Goal: Communication & Community: Ask a question

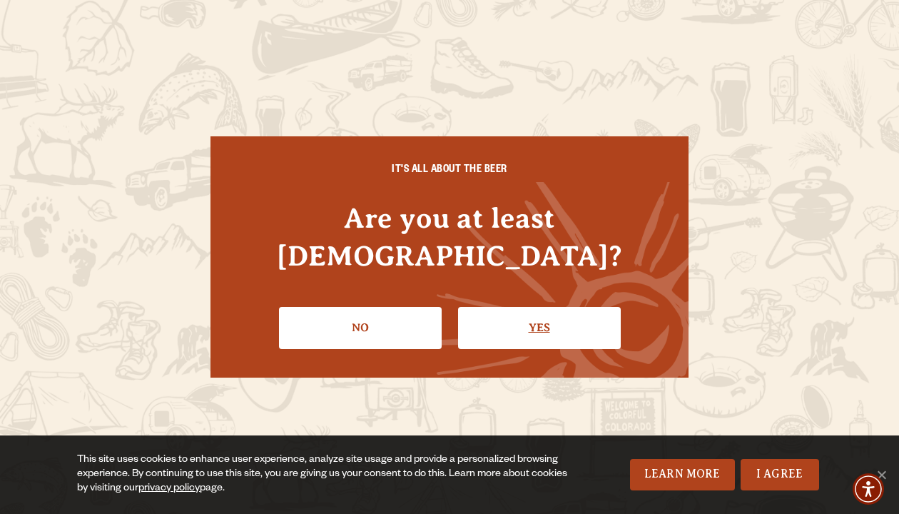
click at [510, 323] on link "Yes" at bounding box center [539, 327] width 163 height 41
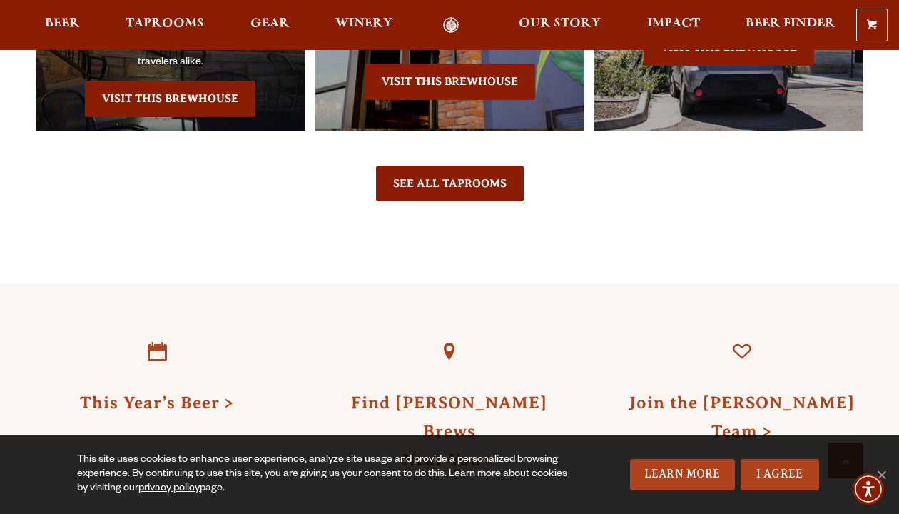
scroll to position [4011, 0]
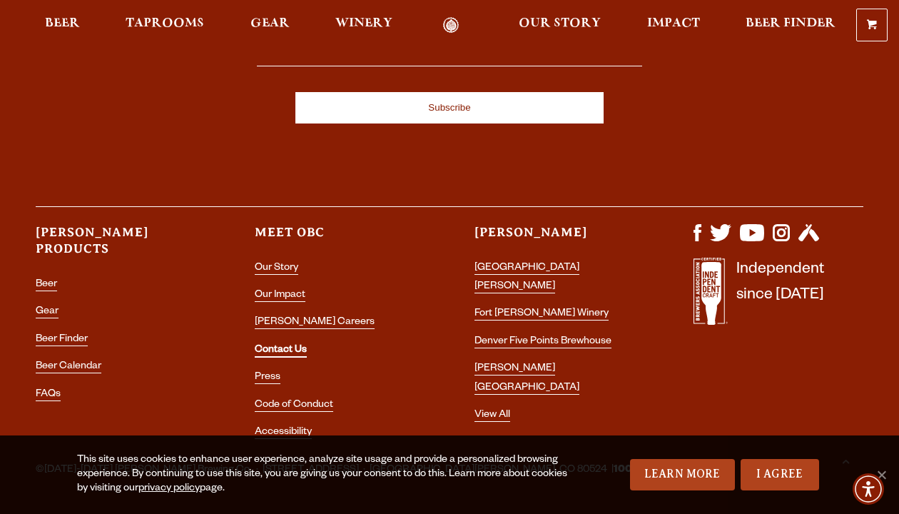
click at [290, 345] on link "Contact Us" at bounding box center [281, 351] width 52 height 13
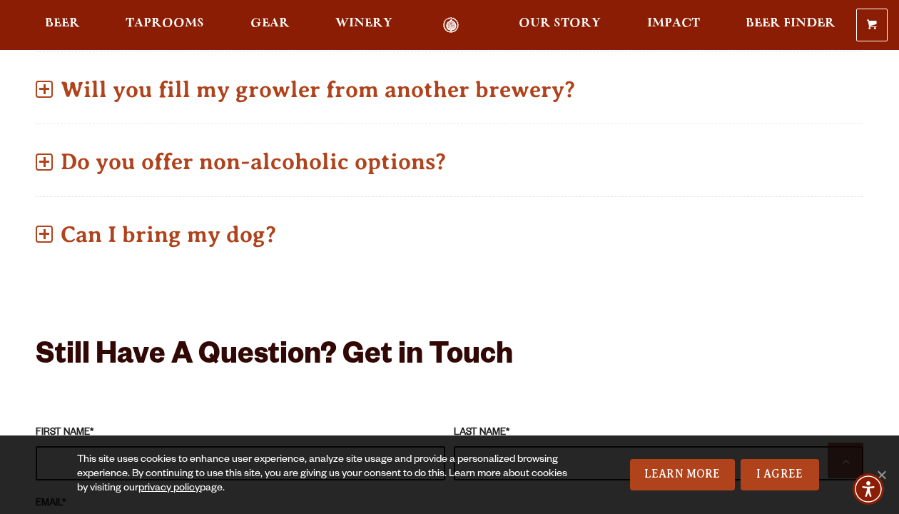
scroll to position [1151, 0]
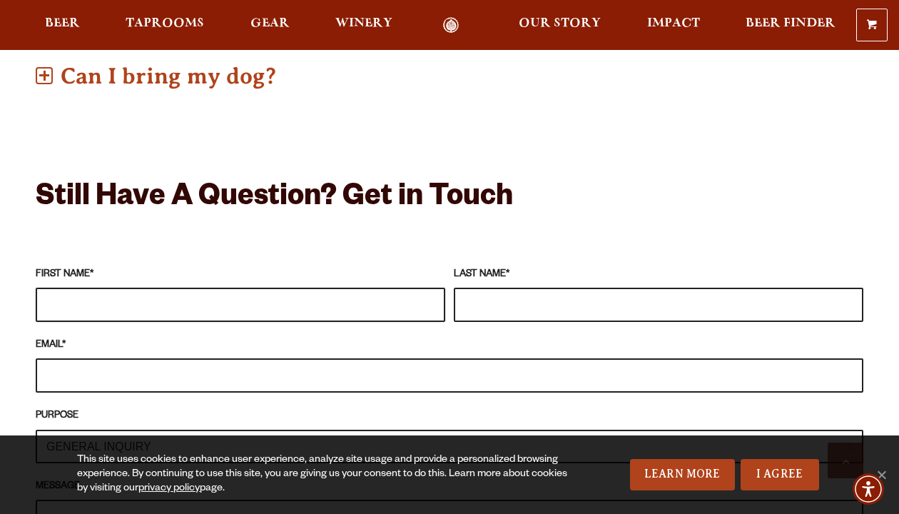
click at [295, 288] on input "FIRST NAME *" at bounding box center [241, 305] width 410 height 34
type input "[PERSON_NAME]"
type input "[PERSON_NAME][EMAIL_ADDRESS][PERSON_NAME][DOMAIN_NAME]"
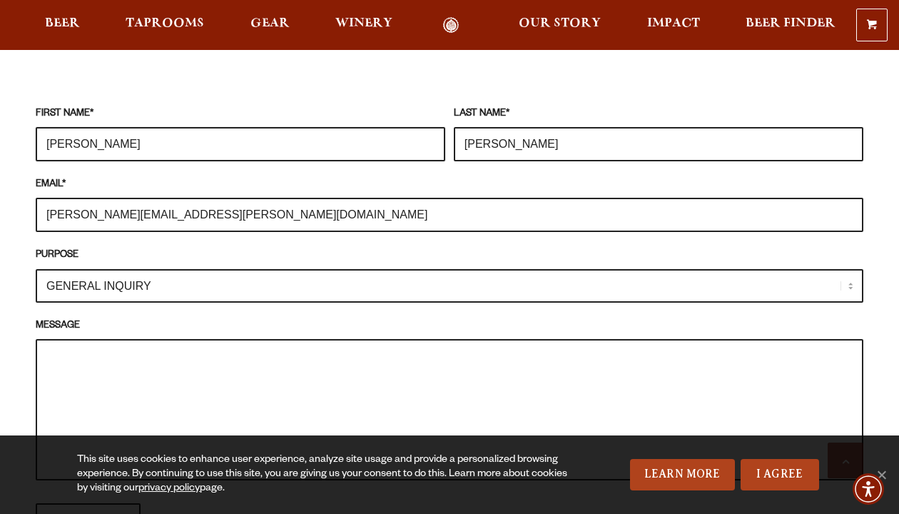
scroll to position [1331, 0]
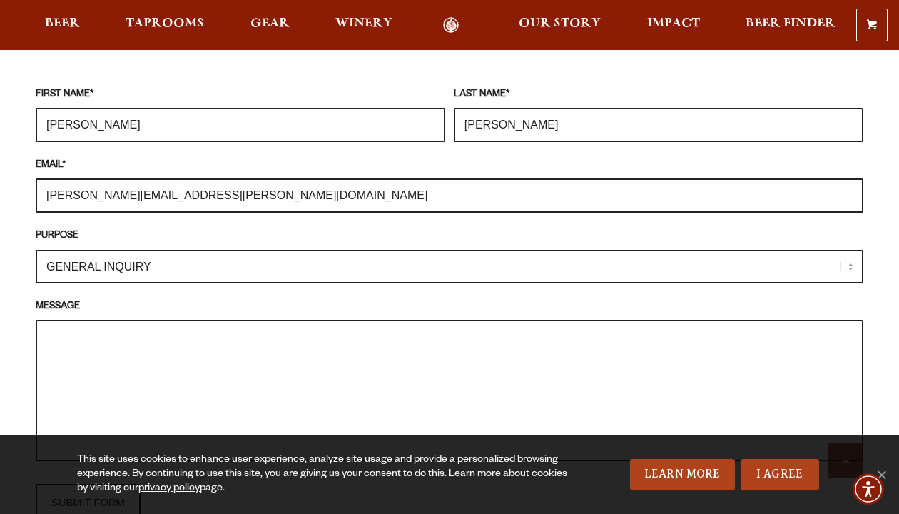
click at [393, 251] on select "GENERAL INQUIRY TAPROOM / BREWERY WINERY BOOK A TOUR MEDIA INQUIRY GEAR SHOP [P…" at bounding box center [450, 267] width 828 height 34
click at [36, 250] on select "GENERAL INQUIRY TAPROOM / BREWERY WINERY BOOK A TOUR MEDIA INQUIRY GEAR SHOP [P…" at bounding box center [450, 267] width 828 height 34
click at [274, 368] on textarea "MESSAGE" at bounding box center [450, 390] width 828 height 141
paste textarea "This October, we are celebrating National Veterinary Technician Week at the [US…"
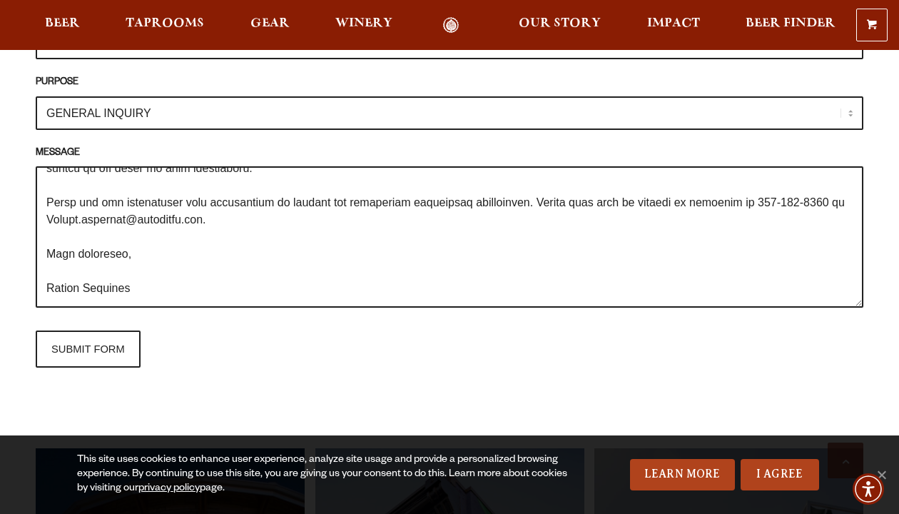
scroll to position [1668, 0]
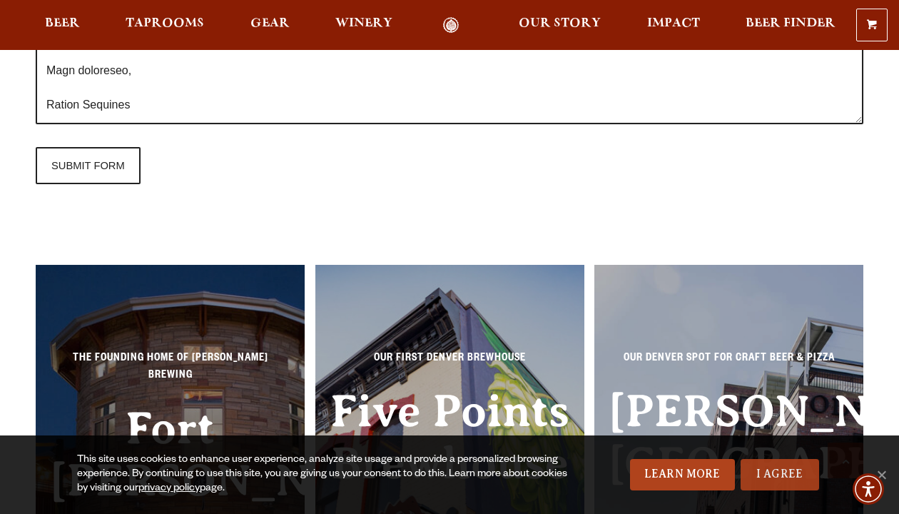
type textarea "This October, we are celebrating National Veterinary Technician Week at the [US…"
click at [795, 473] on link "I Agree" at bounding box center [780, 474] width 79 height 31
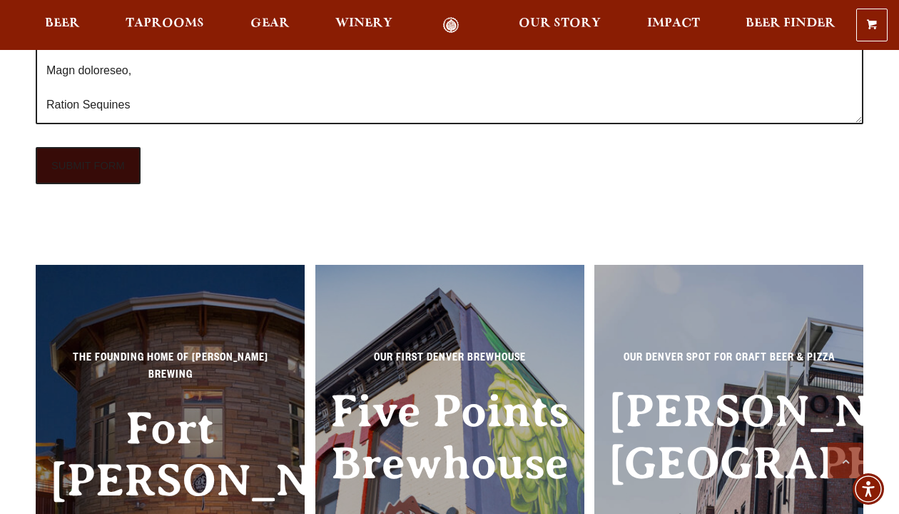
click at [101, 147] on input "SUBMIT FORM" at bounding box center [88, 165] width 105 height 37
type input "Sending"
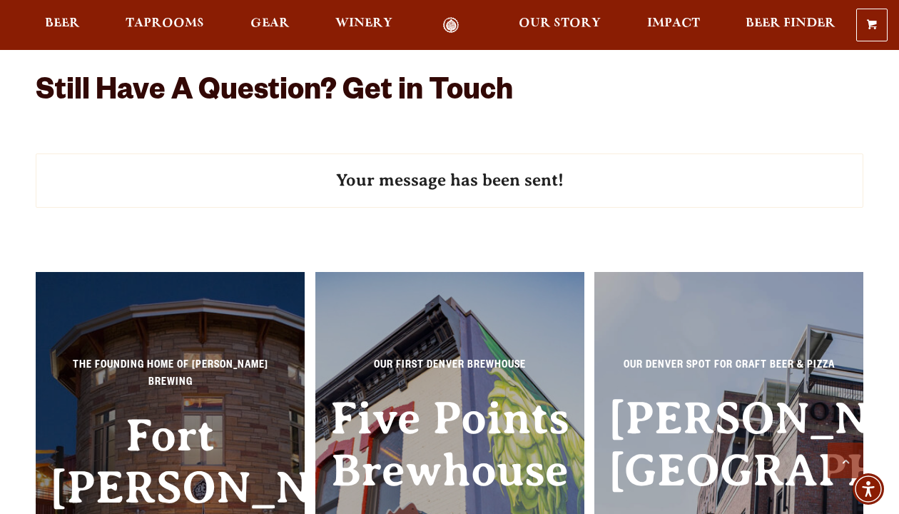
scroll to position [1518, 0]
